Goal: Task Accomplishment & Management: Manage account settings

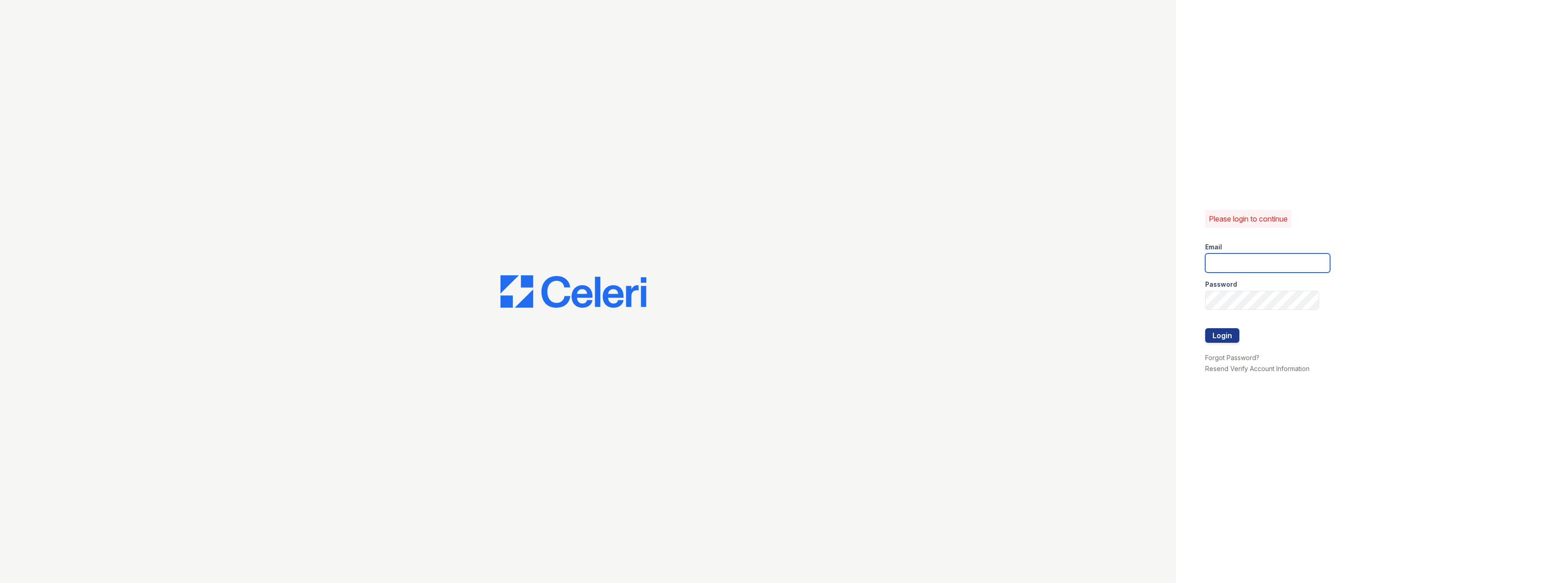
click at [1233, 262] on input "email" at bounding box center [1267, 262] width 125 height 19
click at [1220, 266] on input "harbor1500lifemgr@greystar.com" at bounding box center [1267, 262] width 125 height 19
click at [1220, 266] on input "harbor1500lifemgr@greystar.com" at bounding box center [1267, 262] width 125 height 19
type input "pablo.mosquera@greystar.com"
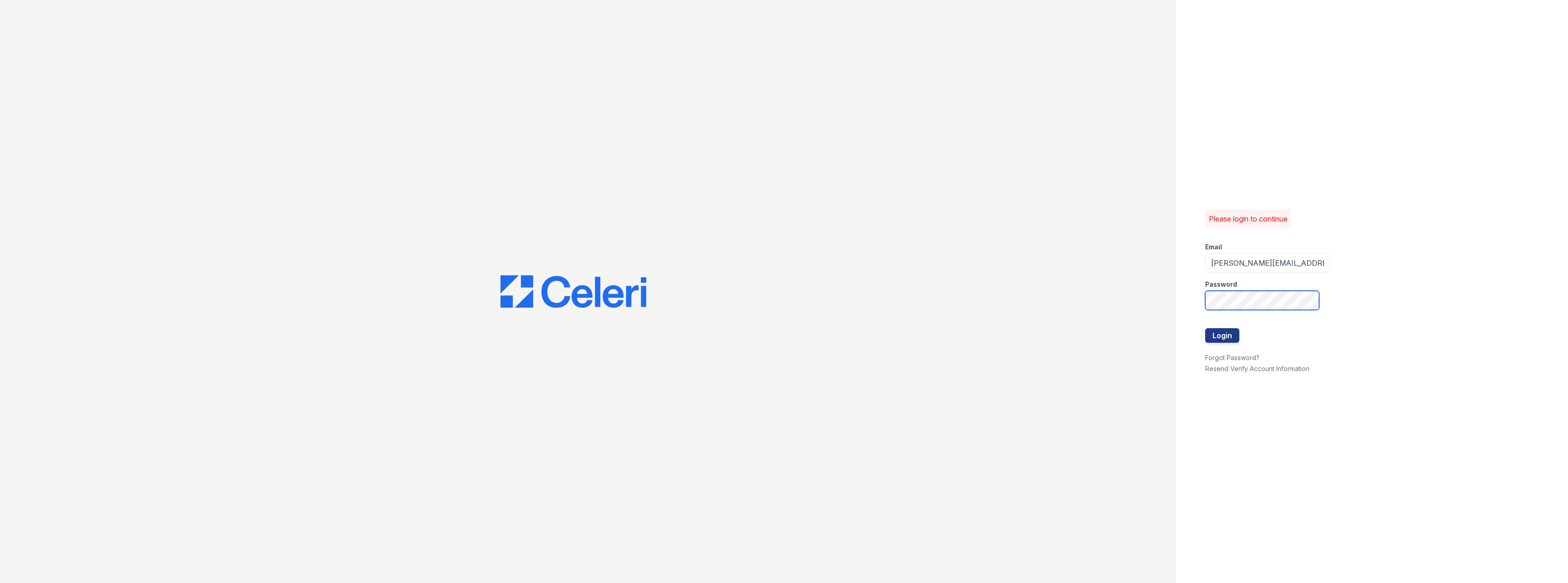
click at [1205, 328] on button "Login" at bounding box center [1222, 335] width 34 height 15
click at [1237, 260] on input "email" at bounding box center [1267, 262] width 125 height 19
click at [1241, 266] on input "[EMAIL_ADDRESS][DOMAIN_NAME]" at bounding box center [1267, 262] width 125 height 19
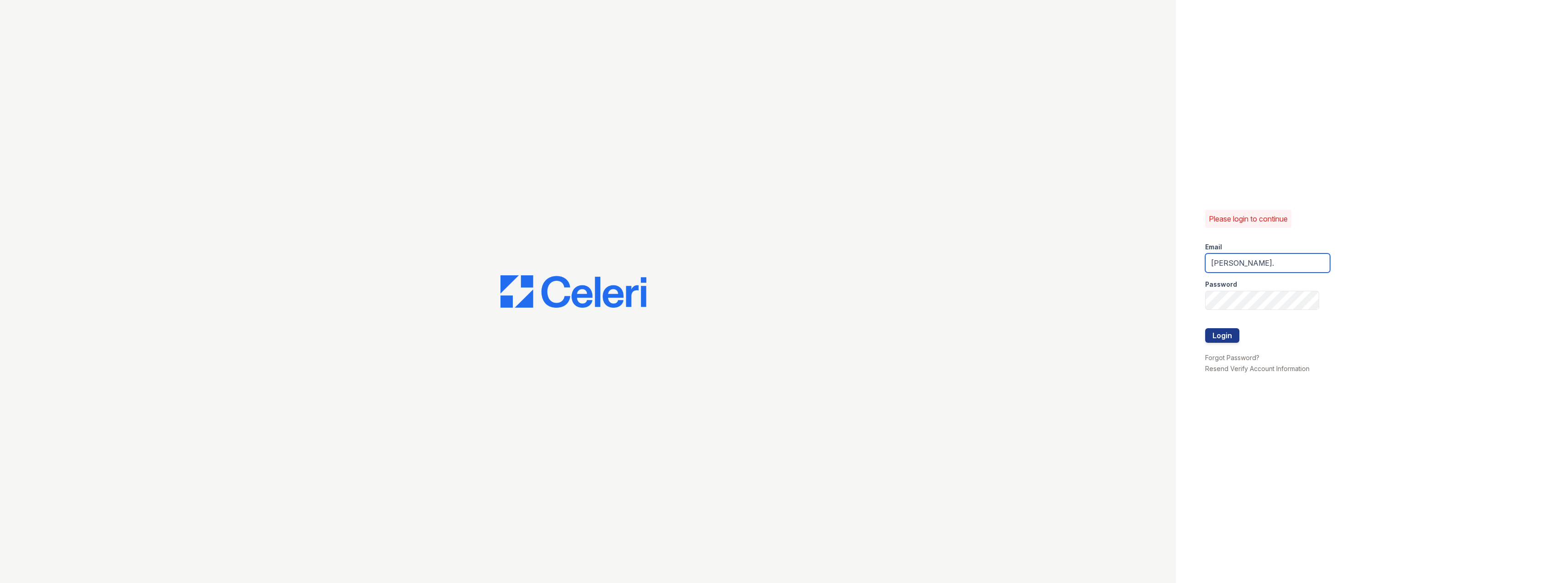
type input "[PERSON_NAME][EMAIL_ADDRESS][PERSON_NAME][DOMAIN_NAME]"
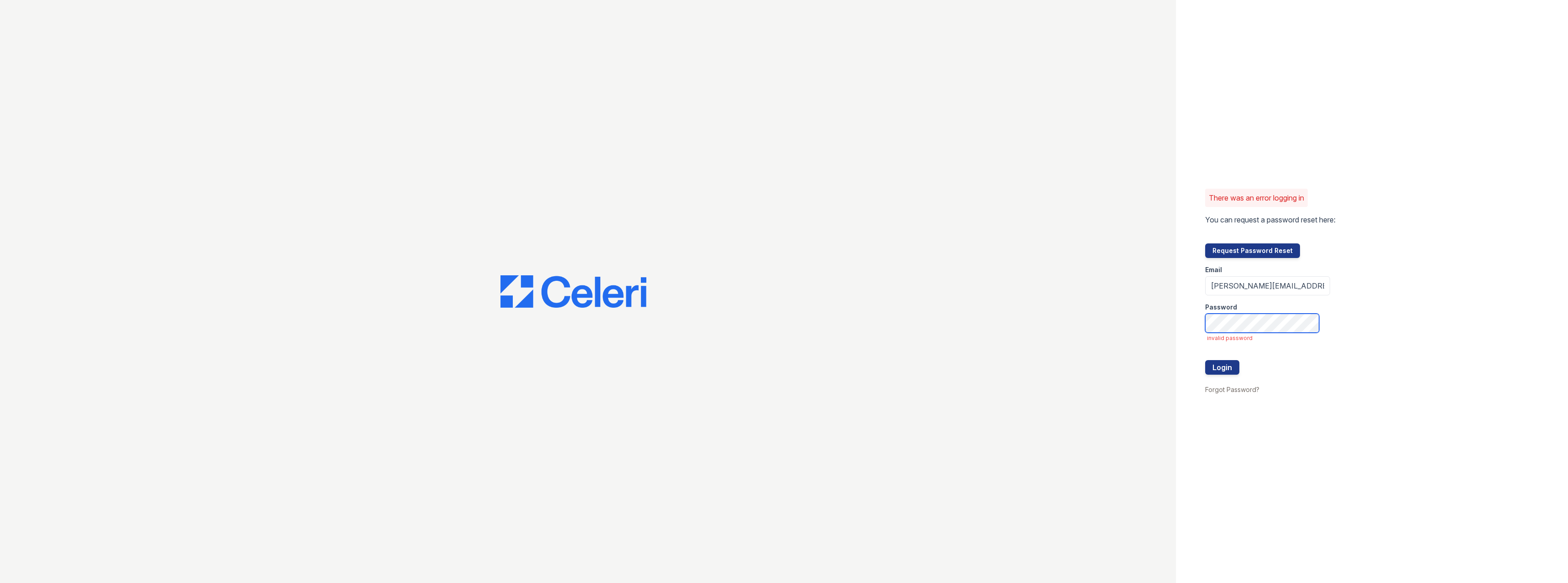
click at [1205, 360] on button "Login" at bounding box center [1222, 368] width 34 height 15
click at [1234, 391] on link "Forgot Password?" at bounding box center [1232, 389] width 54 height 8
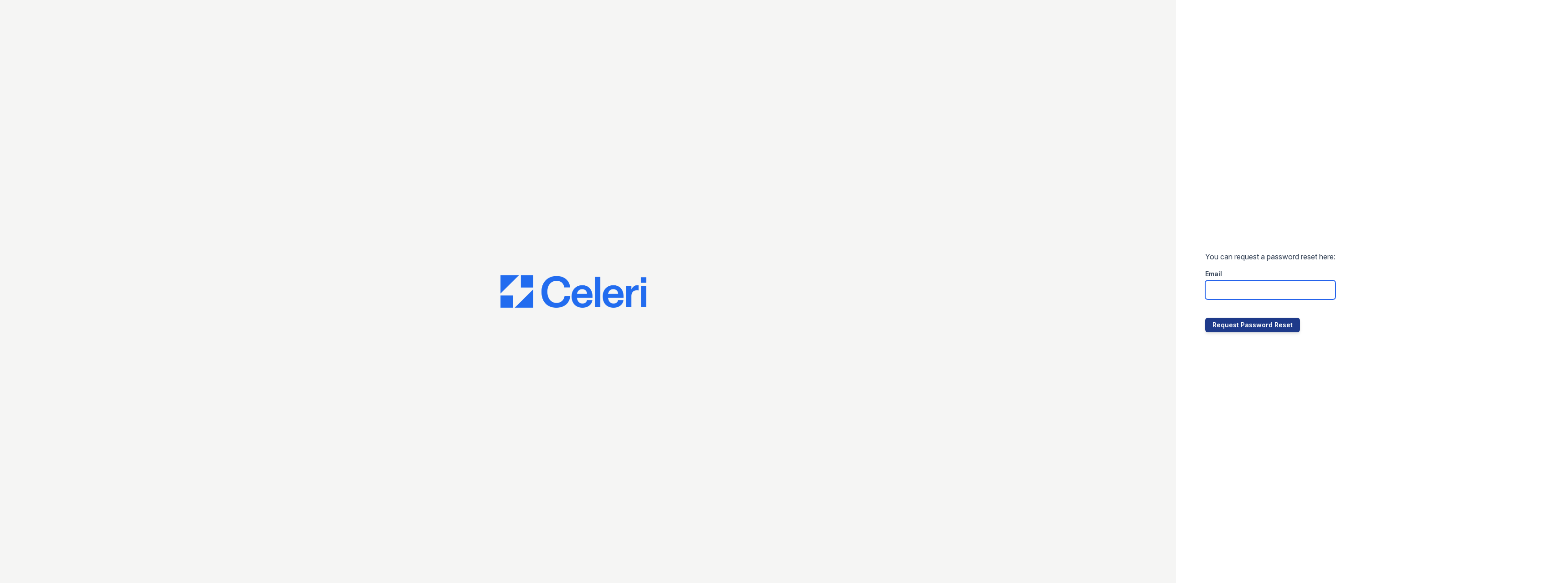
click at [1247, 296] on input "email" at bounding box center [1270, 290] width 130 height 19
type input "[PERSON_NAME][EMAIL_ADDRESS][PERSON_NAME][DOMAIN_NAME]"
click at [1241, 327] on button "Request Password Reset" at bounding box center [1253, 325] width 95 height 15
click at [1193, 298] on div "Password must contain: at least 8 characters one uppercase letter one lowercase…" at bounding box center [1372, 292] width 392 height 583
click at [1237, 365] on button "Reset Password" at bounding box center [1241, 370] width 72 height 15
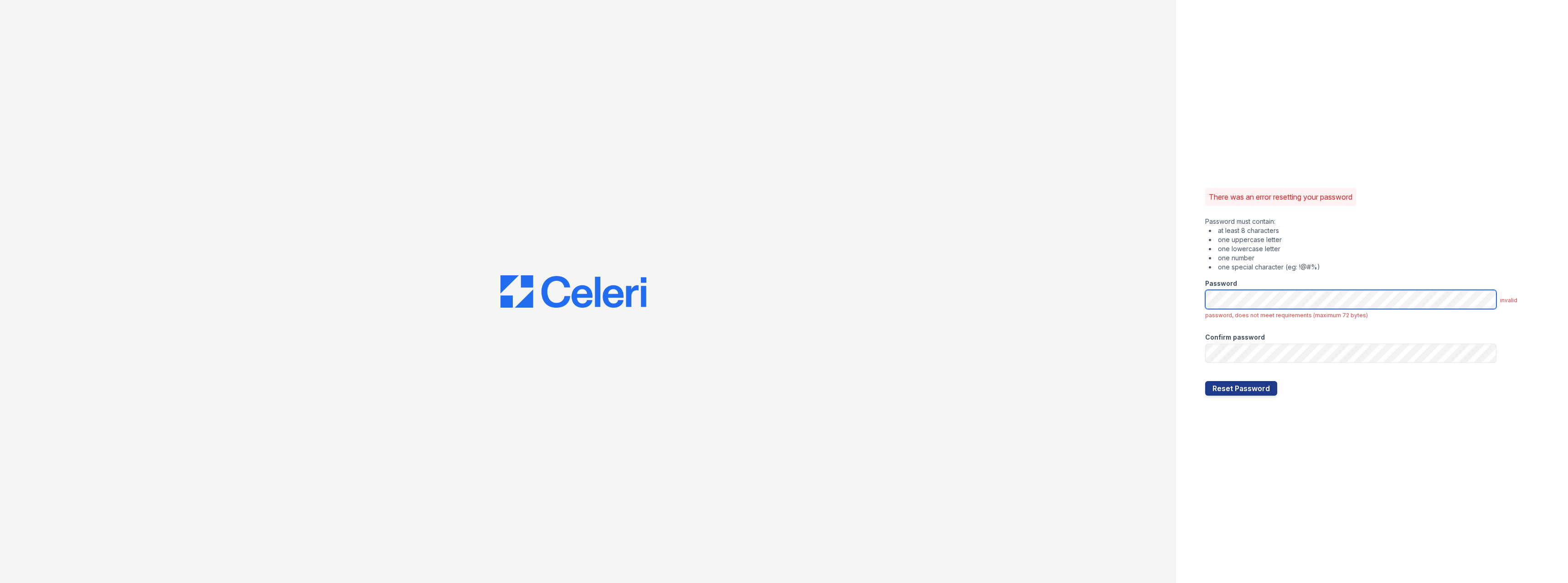
click at [1169, 296] on div "There was an error resetting your password Password must contain: at least 8 ch…" at bounding box center [784, 292] width 1568 height 583
click at [1261, 377] on div at bounding box center [1372, 372] width 334 height 18
click at [1112, 285] on div "There was an error resetting your password Password must contain: at least 8 ch…" at bounding box center [784, 292] width 1568 height 583
click at [1188, 302] on div "There was an error resetting your password Password must contain: at least 8 ch…" at bounding box center [1372, 292] width 392 height 583
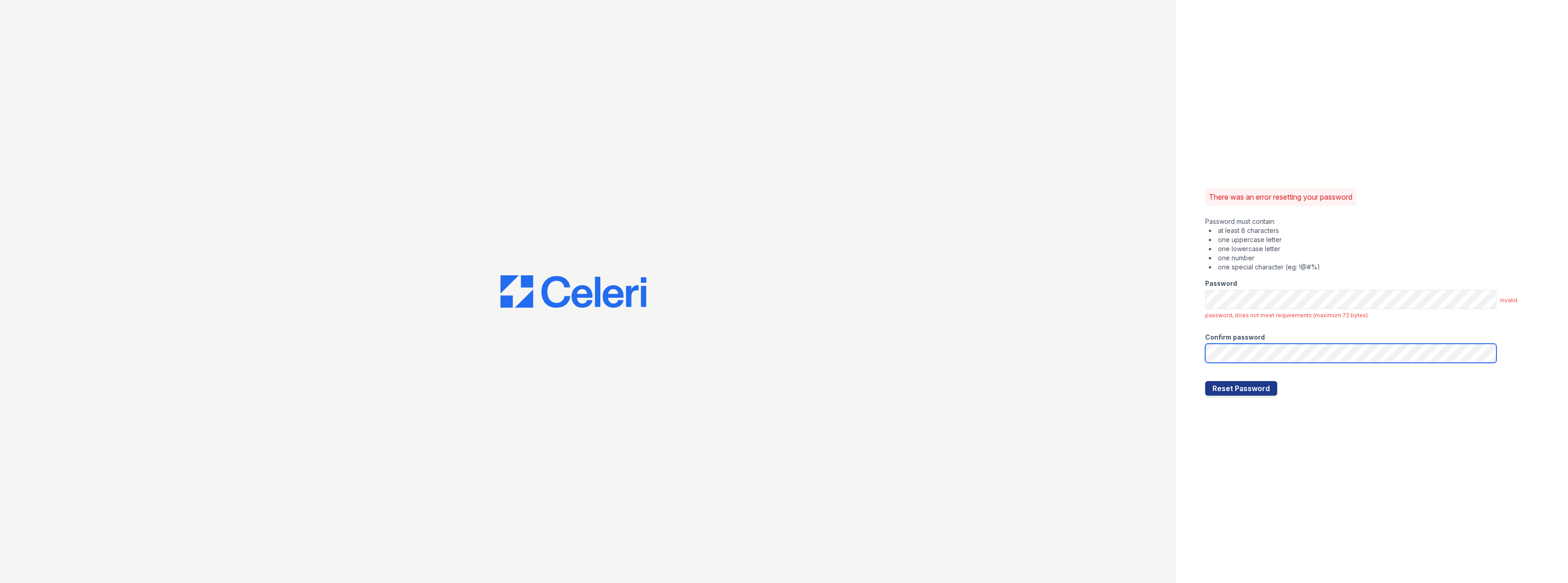
click at [1205, 381] on button "Reset Password" at bounding box center [1241, 388] width 72 height 15
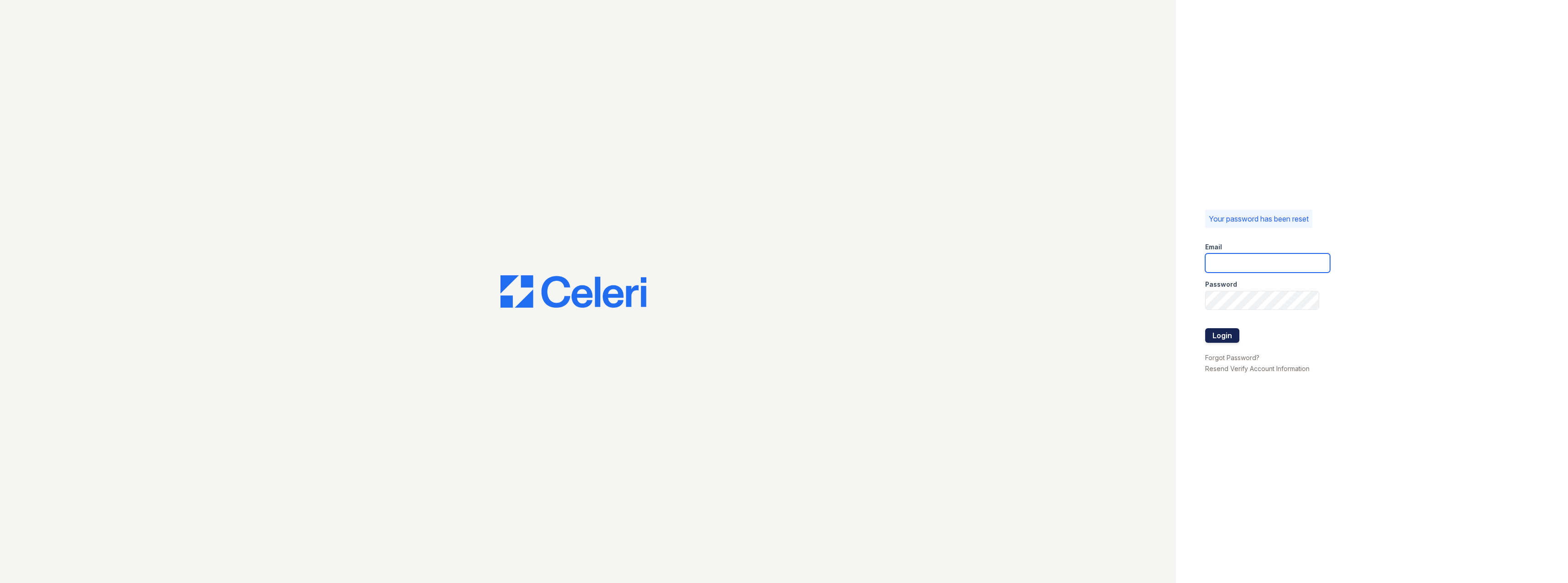
type input "[PERSON_NAME][EMAIL_ADDRESS][PERSON_NAME][DOMAIN_NAME]"
click at [1214, 337] on button "Login" at bounding box center [1222, 335] width 34 height 15
